Goal: Use online tool/utility: Use online tool/utility

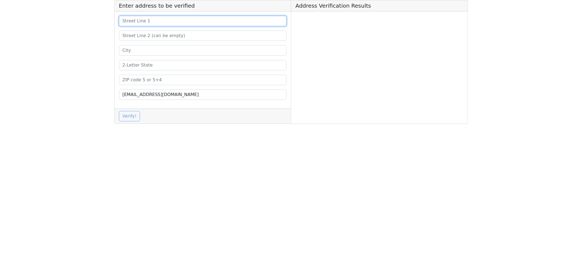
click at [143, 21] on input at bounding box center [203, 21] width 168 height 10
paste input "7887 132nd Ave. Bristol, WI 53104"
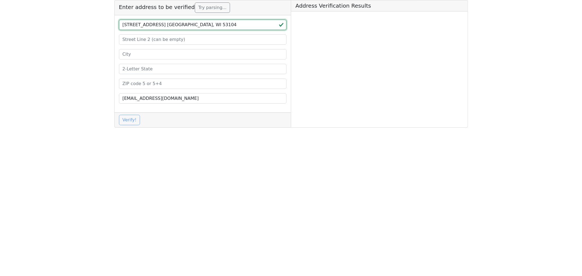
click at [184, 25] on input "7887 132nd Ave. Bristol, WI 53104" at bounding box center [203, 25] width 168 height 10
type input "7887 132nd Ave. Bristol, WI"
click at [133, 86] on input at bounding box center [203, 84] width 168 height 10
paste input "53104"
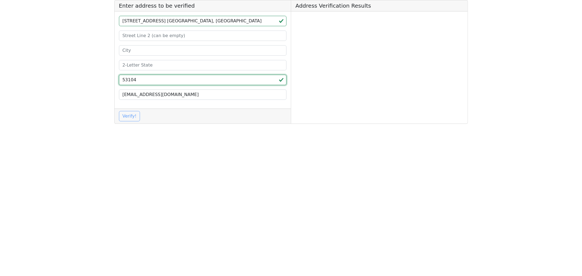
type input "53104"
click at [132, 67] on input at bounding box center [203, 65] width 168 height 10
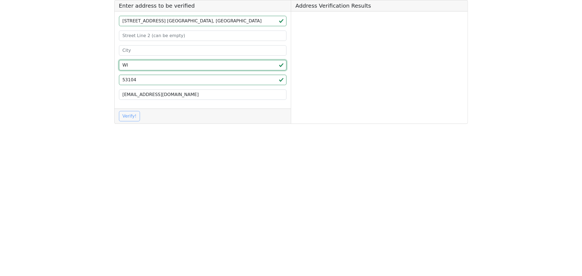
type input "WI"
click at [162, 20] on input "7887 132nd Ave. Bristol, WI" at bounding box center [203, 21] width 168 height 10
type input "7887 132nd Ave. , WI"
click at [131, 48] on input at bounding box center [203, 50] width 168 height 10
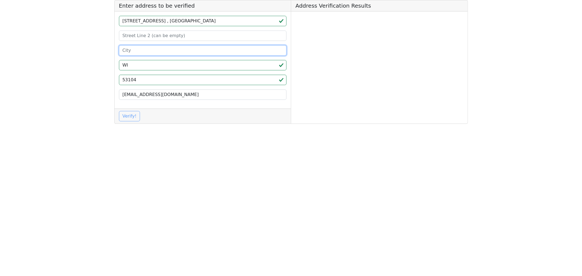
paste input "Bristol"
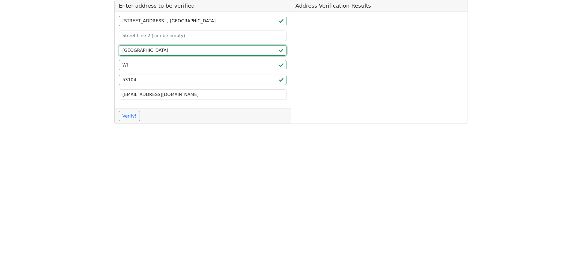
type input "Bristol"
click at [178, 19] on input "7887 132nd Ave. , WI" at bounding box center [203, 21] width 168 height 10
type input "7887 132nd Ave"
click at [124, 116] on button "Verify!" at bounding box center [129, 116] width 21 height 10
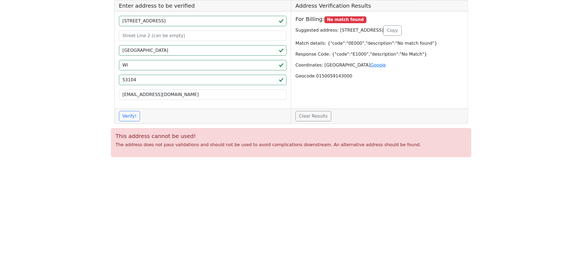
drag, startPoint x: 334, startPoint y: 29, endPoint x: 403, endPoint y: 31, distance: 69.6
click at [403, 31] on p "Suggested address: 7887 132ND AVE,BRISTOL,WI,53104 Copy" at bounding box center [380, 30] width 168 height 10
copy p "7887 132ND AVE,BRISTOL,WI,53104"
click at [134, 117] on button "Verify!" at bounding box center [129, 116] width 21 height 10
drag, startPoint x: 159, startPoint y: 146, endPoint x: 296, endPoint y: 128, distance: 138.2
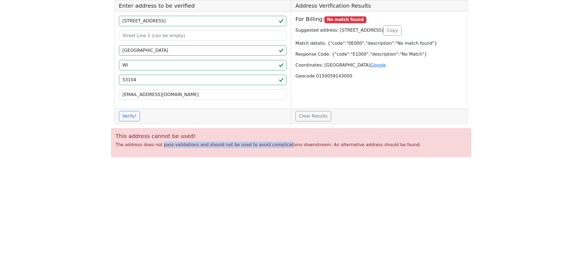
click at [274, 146] on p "The address does not pass validations and should not be used to avoid complicat…" at bounding box center [291, 145] width 351 height 7
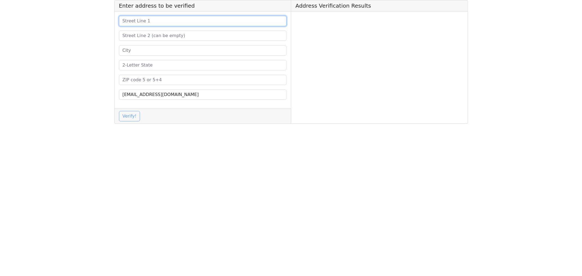
click at [144, 23] on input at bounding box center [203, 21] width 168 height 10
paste input "[STREET_ADDRESS]"
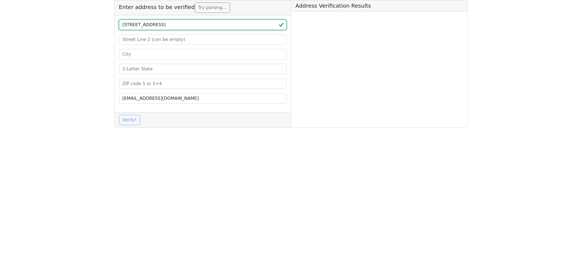
click at [189, 24] on input "[STREET_ADDRESS]" at bounding box center [203, 25] width 168 height 10
type input "[STREET_ADDRESS]"
click at [130, 85] on input at bounding box center [203, 84] width 168 height 10
paste input "53104"
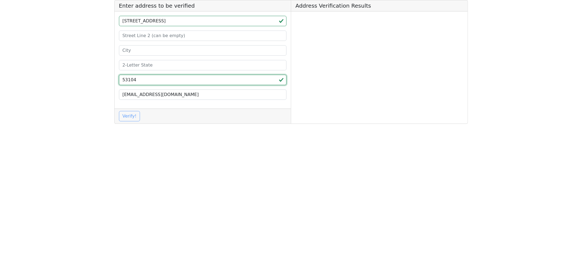
type input "53104"
click at [163, 20] on input "[STREET_ADDRESS]" at bounding box center [203, 21] width 168 height 10
type input "[STREET_ADDRESS]"
click at [136, 48] on input at bounding box center [203, 50] width 168 height 10
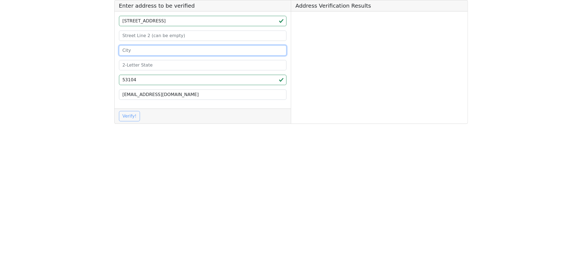
paste input "[GEOGRAPHIC_DATA]"
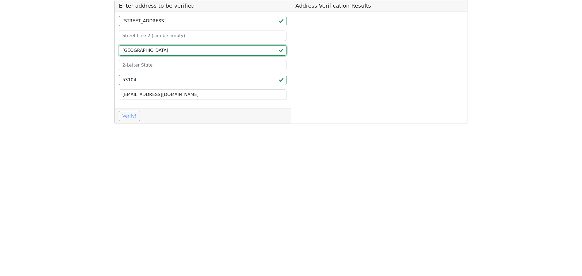
type input "[GEOGRAPHIC_DATA]"
click at [134, 69] on input at bounding box center [203, 65] width 168 height 10
type input "WI"
click at [182, 18] on input "[STREET_ADDRESS]" at bounding box center [203, 21] width 168 height 10
click at [127, 113] on button "Verify!" at bounding box center [129, 116] width 21 height 10
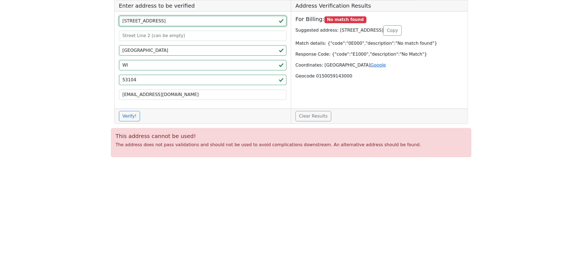
click at [175, 20] on input "[STREET_ADDRESS]" at bounding box center [203, 21] width 168 height 10
type input "[STREET_ADDRESS]"
click at [124, 118] on button "Verify!" at bounding box center [129, 116] width 21 height 10
click at [536, 73] on app-root "Enter address to be verified [STREET_ADDRESS] [EMAIL_ADDRESS][DOMAIN_NAME] Veri…" at bounding box center [291, 81] width 582 height 162
drag, startPoint x: 181, startPoint y: 23, endPoint x: 94, endPoint y: 18, distance: 86.7
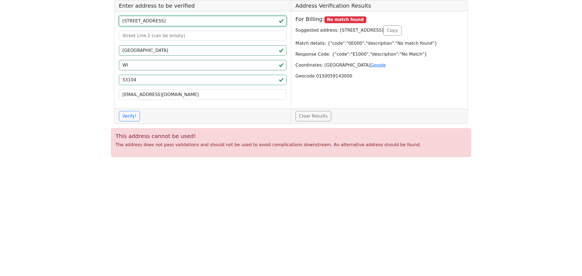
click at [94, 18] on app-root "Enter address to be verified [STREET_ADDRESS] [EMAIL_ADDRESS][DOMAIN_NAME] Veri…" at bounding box center [291, 81] width 582 height 162
click at [173, 20] on input "[STREET_ADDRESS]" at bounding box center [203, 21] width 168 height 10
drag, startPoint x: 161, startPoint y: 23, endPoint x: 78, endPoint y: 21, distance: 82.2
click at [78, 21] on app-root "Enter address to be verified [STREET_ADDRESS] [EMAIL_ADDRESS][DOMAIN_NAME] Veri…" at bounding box center [291, 81] width 582 height 162
drag, startPoint x: 152, startPoint y: 47, endPoint x: 89, endPoint y: 45, distance: 62.5
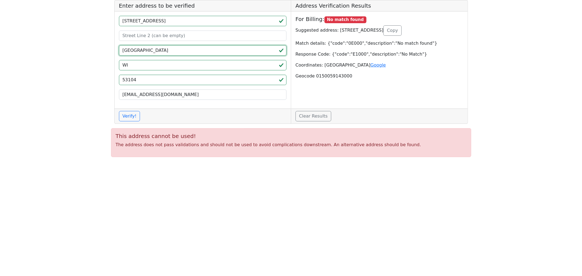
click at [89, 45] on app-root "Enter address to be verified [STREET_ADDRESS] [EMAIL_ADDRESS][DOMAIN_NAME] Veri…" at bounding box center [291, 81] width 582 height 162
drag, startPoint x: 134, startPoint y: 80, endPoint x: 69, endPoint y: 75, distance: 65.4
click at [69, 75] on app-root "Enter address to be verified [STREET_ADDRESS] [EMAIL_ADDRESS][DOMAIN_NAME] Veri…" at bounding box center [291, 81] width 582 height 162
click at [504, 87] on app-root "Enter address to be verified [STREET_ADDRESS] [EMAIL_ADDRESS][DOMAIN_NAME] Veri…" at bounding box center [291, 81] width 582 height 162
click at [500, 78] on app-root "Enter address to be verified [STREET_ADDRESS] [EMAIL_ADDRESS][DOMAIN_NAME] Veri…" at bounding box center [291, 81] width 582 height 162
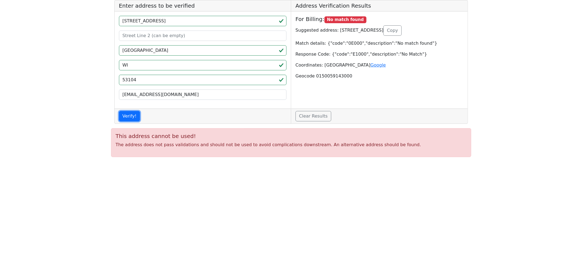
click at [127, 119] on button "Verify!" at bounding box center [129, 116] width 21 height 10
drag, startPoint x: 159, startPoint y: 174, endPoint x: 190, endPoint y: 182, distance: 31.9
click at [166, 162] on html "Enter address to be verified [STREET_ADDRESS] [EMAIL_ADDRESS][DOMAIN_NAME] Veri…" at bounding box center [291, 81] width 582 height 162
click at [247, 162] on html "Enter address to be verified [STREET_ADDRESS] [EMAIL_ADDRESS][DOMAIN_NAME] Veri…" at bounding box center [291, 81] width 582 height 162
drag, startPoint x: 181, startPoint y: 207, endPoint x: 184, endPoint y: 207, distance: 3.1
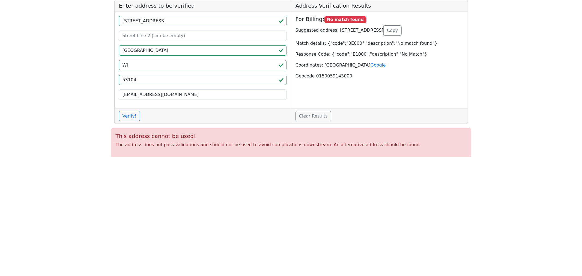
click at [184, 162] on html "Enter address to be verified [STREET_ADDRESS] [EMAIL_ADDRESS][DOMAIN_NAME] Veri…" at bounding box center [291, 81] width 582 height 162
click at [250, 162] on html "Enter address to be verified [STREET_ADDRESS] [EMAIL_ADDRESS][DOMAIN_NAME] Veri…" at bounding box center [291, 81] width 582 height 162
drag, startPoint x: 197, startPoint y: 97, endPoint x: 99, endPoint y: 89, distance: 98.6
click at [99, 89] on app-root "Enter address to be verified [STREET_ADDRESS] [EMAIL_ADDRESS][DOMAIN_NAME] Veri…" at bounding box center [291, 81] width 582 height 162
drag, startPoint x: 309, startPoint y: 206, endPoint x: 316, endPoint y: 206, distance: 6.6
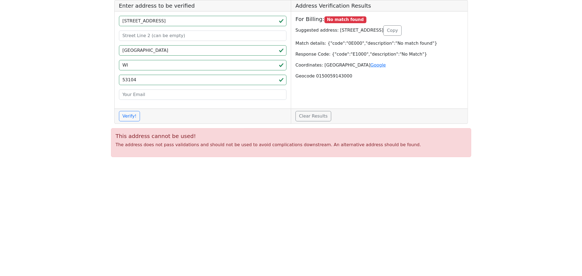
click at [312, 162] on html "Enter address to be verified [STREET_ADDRESS] Verify! Address Verification Resu…" at bounding box center [291, 81] width 582 height 162
drag, startPoint x: 322, startPoint y: 203, endPoint x: 319, endPoint y: 201, distance: 4.7
click at [322, 162] on html "Enter address to be verified [STREET_ADDRESS] Verify! Address Verification Resu…" at bounding box center [291, 81] width 582 height 162
click at [64, 100] on app-root "Enter address to be verified [STREET_ADDRESS] Verify! Address Verification Resu…" at bounding box center [291, 81] width 582 height 162
click at [84, 98] on app-root "Enter address to be verified [STREET_ADDRESS] Verify! Address Verification Resu…" at bounding box center [291, 81] width 582 height 162
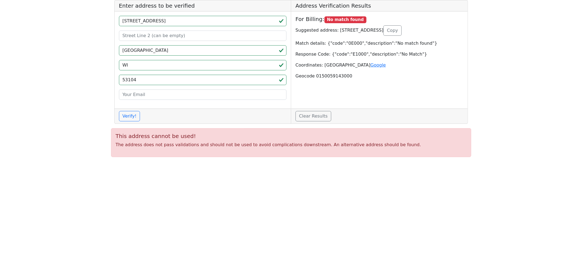
drag, startPoint x: 205, startPoint y: 189, endPoint x: 82, endPoint y: 249, distance: 137.0
click at [205, 162] on html "Enter address to be verified [STREET_ADDRESS] Verify! Address Verification Resu…" at bounding box center [291, 81] width 582 height 162
drag, startPoint x: 169, startPoint y: 194, endPoint x: 190, endPoint y: 192, distance: 20.8
click at [175, 162] on html "Enter address to be verified [STREET_ADDRESS] Verify! Address Verification Resu…" at bounding box center [291, 81] width 582 height 162
click at [247, 162] on html "Enter address to be verified [STREET_ADDRESS] Verify! Address Verification Resu…" at bounding box center [291, 81] width 582 height 162
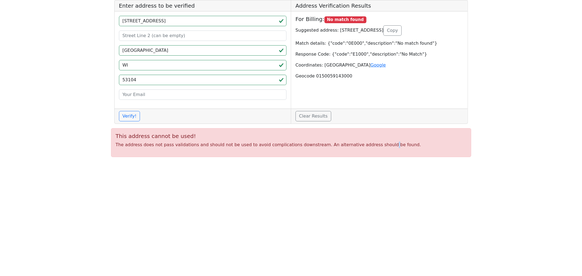
drag, startPoint x: 364, startPoint y: 204, endPoint x: 358, endPoint y: 188, distance: 17.6
click at [365, 162] on html "Enter address to be verified [STREET_ADDRESS] Verify! Address Verification Resu…" at bounding box center [291, 81] width 582 height 162
drag, startPoint x: 411, startPoint y: 29, endPoint x: 335, endPoint y: 24, distance: 76.3
click at [335, 24] on div "For Billing: No match found Suggested address: [STREET_ADDRESS] Copy Match deta…" at bounding box center [379, 59] width 177 height 97
copy p "[STREET_ADDRESS]"
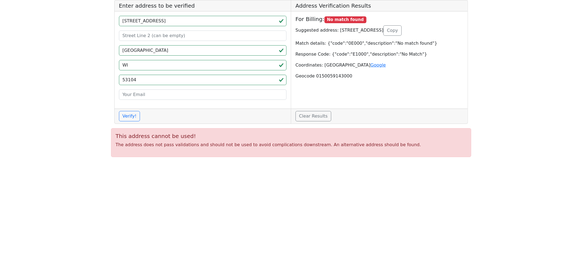
click at [534, 121] on app-root "Enter address to be verified [STREET_ADDRESS] Verify! Address Verification Resu…" at bounding box center [291, 81] width 582 height 162
click at [537, 118] on app-root "Enter address to be verified [STREET_ADDRESS] Verify! Address Verification Resu…" at bounding box center [291, 81] width 582 height 162
click at [306, 162] on html "Enter address to be verified [STREET_ADDRESS] Verify! Address Verification Resu…" at bounding box center [291, 81] width 582 height 162
click at [309, 162] on html "Enter address to be verified [STREET_ADDRESS] Verify! Address Verification Resu…" at bounding box center [291, 81] width 582 height 162
drag, startPoint x: 244, startPoint y: 214, endPoint x: 373, endPoint y: 220, distance: 129.8
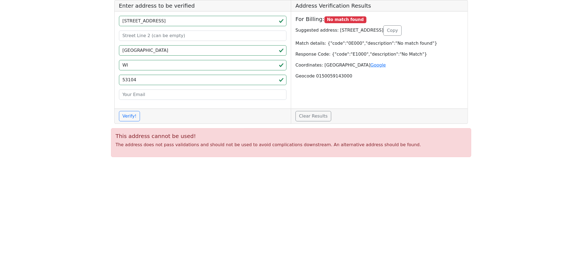
click at [254, 162] on html "Enter address to be verified [STREET_ADDRESS] Verify! Address Verification Resu…" at bounding box center [291, 81] width 582 height 162
click at [376, 162] on html "Enter address to be verified [STREET_ADDRESS] Verify! Address Verification Resu…" at bounding box center [291, 81] width 582 height 162
click at [455, 162] on html "Enter address to be verified [STREET_ADDRESS] Verify! Address Verification Resu…" at bounding box center [291, 81] width 582 height 162
click at [312, 162] on html "Enter address to be verified [STREET_ADDRESS] Verify! Address Verification Resu…" at bounding box center [291, 81] width 582 height 162
click at [64, 92] on app-root "Enter address to be verified [STREET_ADDRESS] Verify! Address Verification Resu…" at bounding box center [291, 81] width 582 height 162
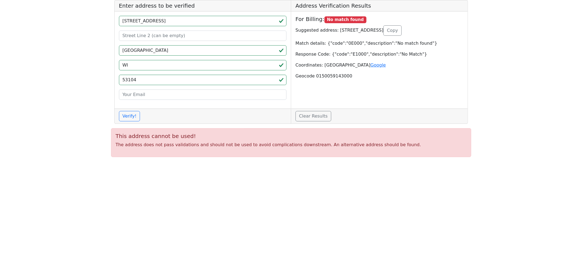
click at [166, 162] on html "Enter address to be verified [STREET_ADDRESS] Verify! Address Verification Resu…" at bounding box center [291, 81] width 582 height 162
click at [349, 162] on html "Enter address to be verified [STREET_ADDRESS] Verify! Address Verification Resu…" at bounding box center [291, 81] width 582 height 162
click at [371, 162] on html "Enter address to be verified [STREET_ADDRESS] Verify! Address Verification Resu…" at bounding box center [291, 81] width 582 height 162
click at [311, 162] on html "Enter address to be verified [STREET_ADDRESS] Verify! Address Verification Resu…" at bounding box center [291, 81] width 582 height 162
drag, startPoint x: 275, startPoint y: 225, endPoint x: 275, endPoint y: 222, distance: 2.8
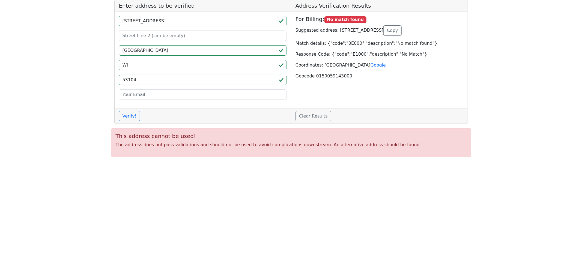
click at [275, 162] on html "Enter address to be verified [STREET_ADDRESS] Verify! Address Verification Resu…" at bounding box center [291, 81] width 582 height 162
